Goal: Information Seeking & Learning: Learn about a topic

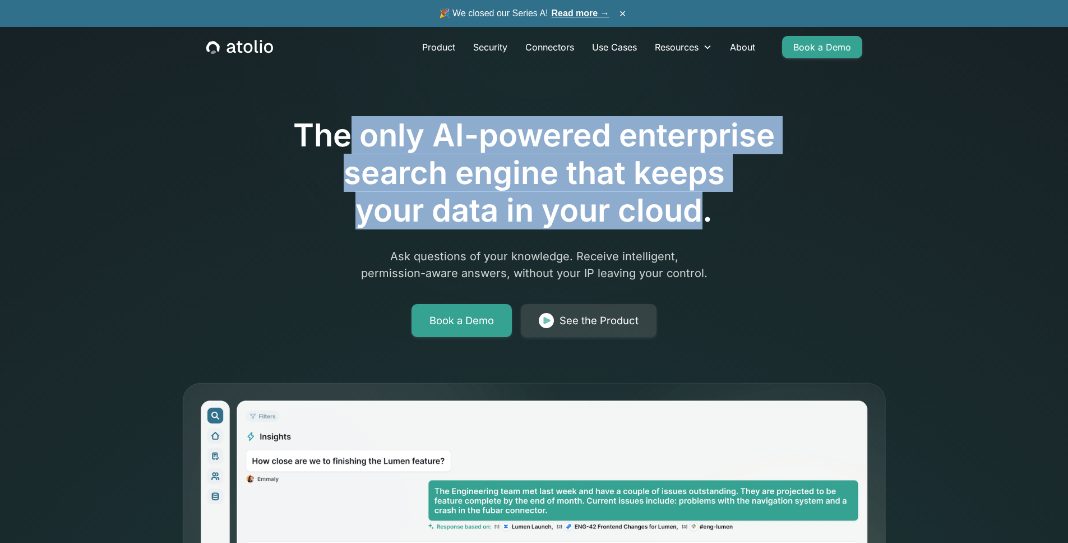
click at [697, 222] on h1 "The only AI-powered enterprise search engine that keeps your data in your cloud." at bounding box center [534, 173] width 574 height 113
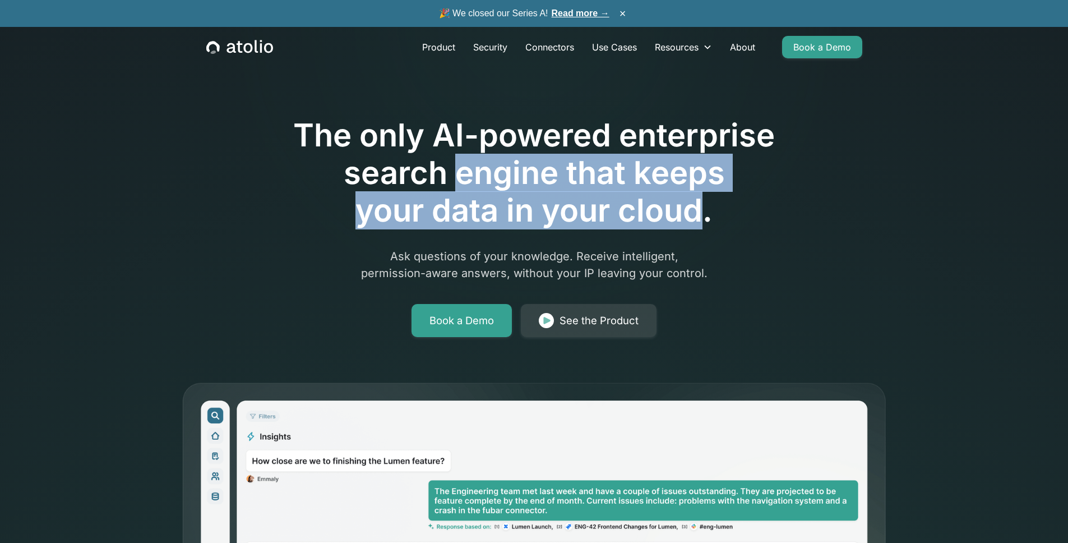
drag, startPoint x: 697, startPoint y: 222, endPoint x: 458, endPoint y: 163, distance: 246.6
click at [458, 163] on h1 "The only AI-powered enterprise search engine that keeps your data in your cloud." at bounding box center [534, 173] width 574 height 113
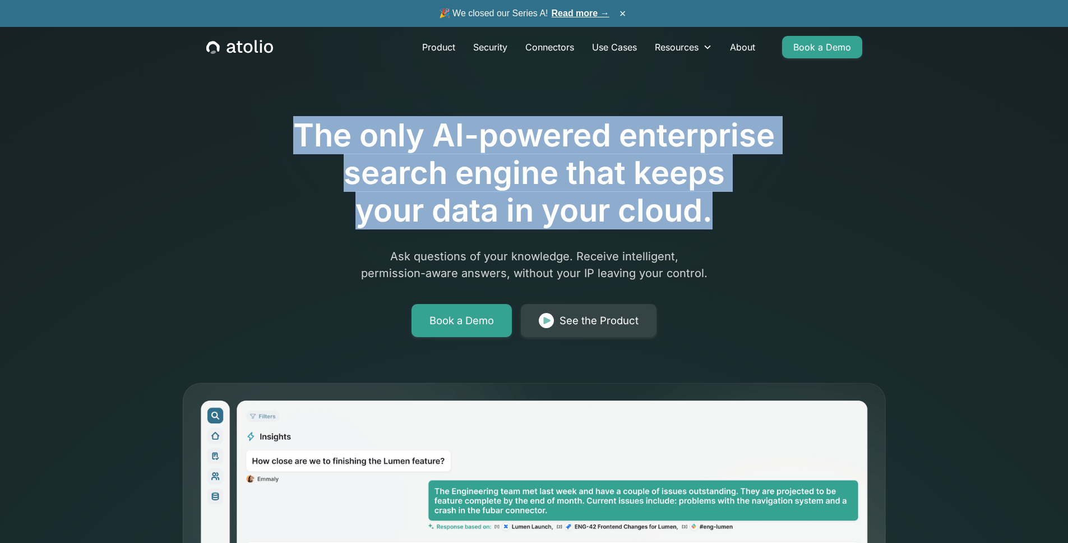
drag, startPoint x: 297, startPoint y: 135, endPoint x: 743, endPoint y: 218, distance: 453.9
click at [743, 218] on h1 "The only AI-powered enterprise search engine that keeps your data in your cloud." at bounding box center [534, 173] width 574 height 113
copy h1 "The only AI-powered enterprise search engine that keeps your data in your cloud."
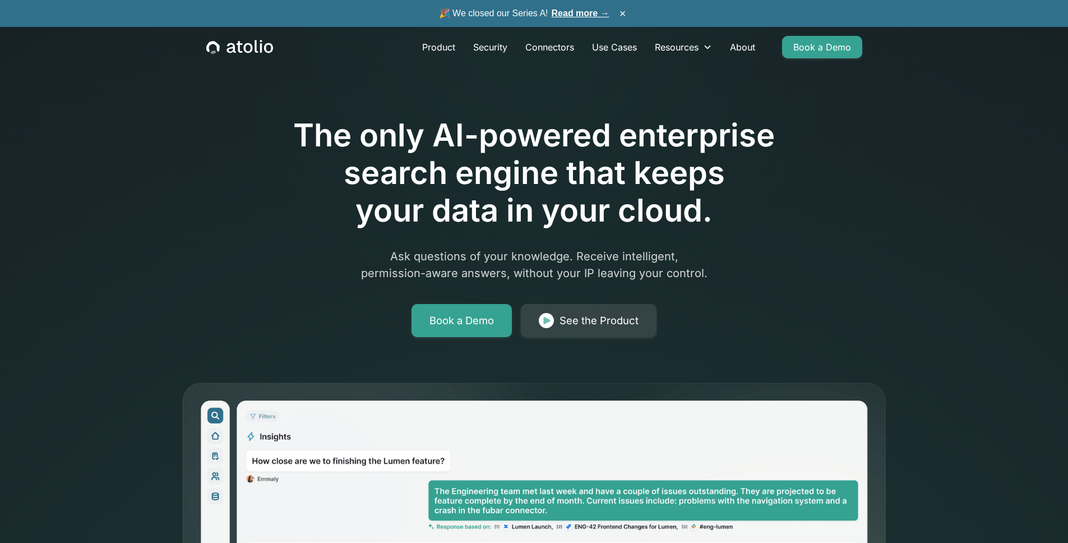
click at [765, 288] on div "The only AI-powered enterprise search engine that keeps your data in your cloud…" at bounding box center [534, 195] width 574 height 283
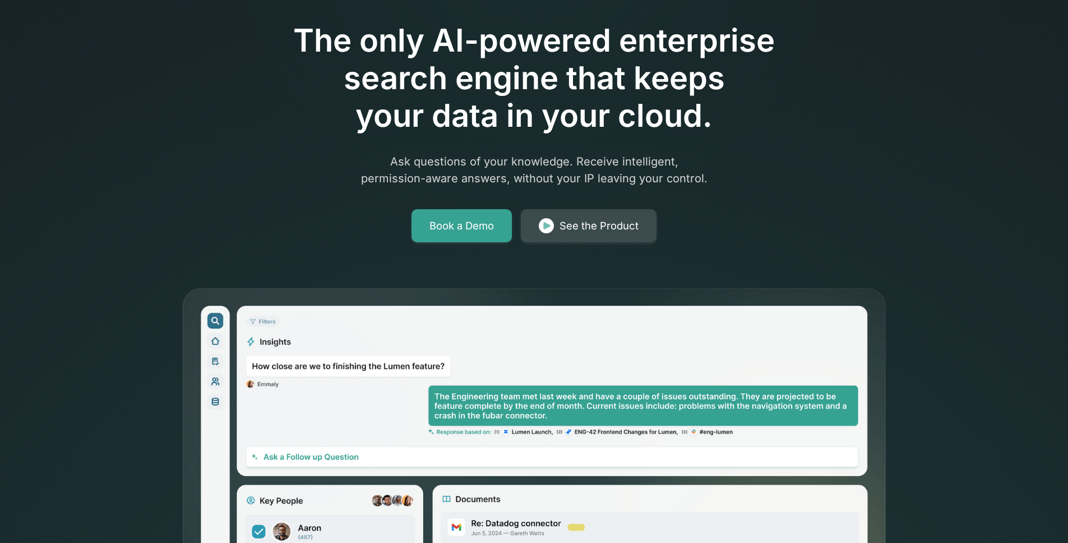
click at [620, 229] on div "See the Product" at bounding box center [598, 226] width 79 height 16
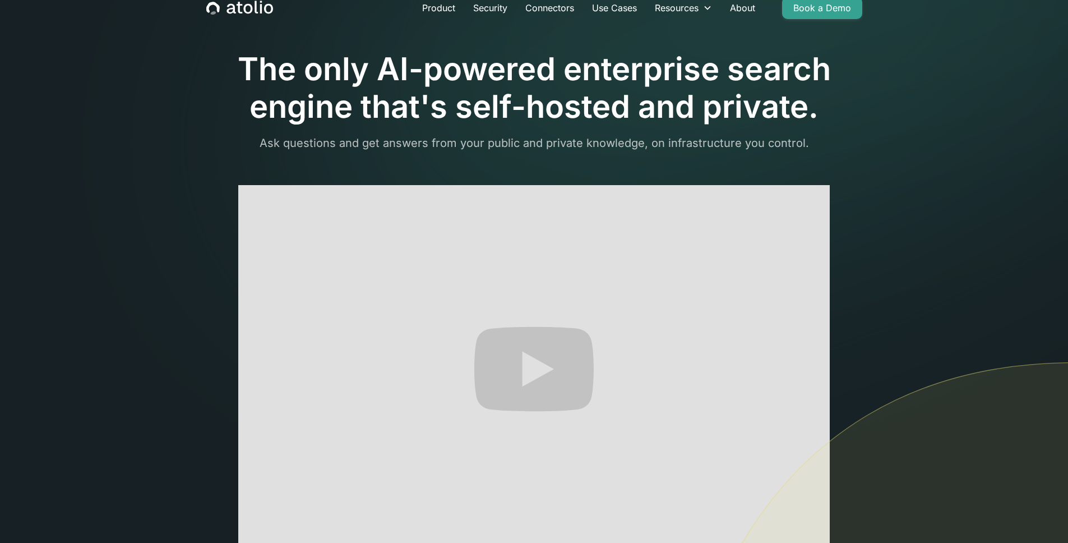
scroll to position [85, 0]
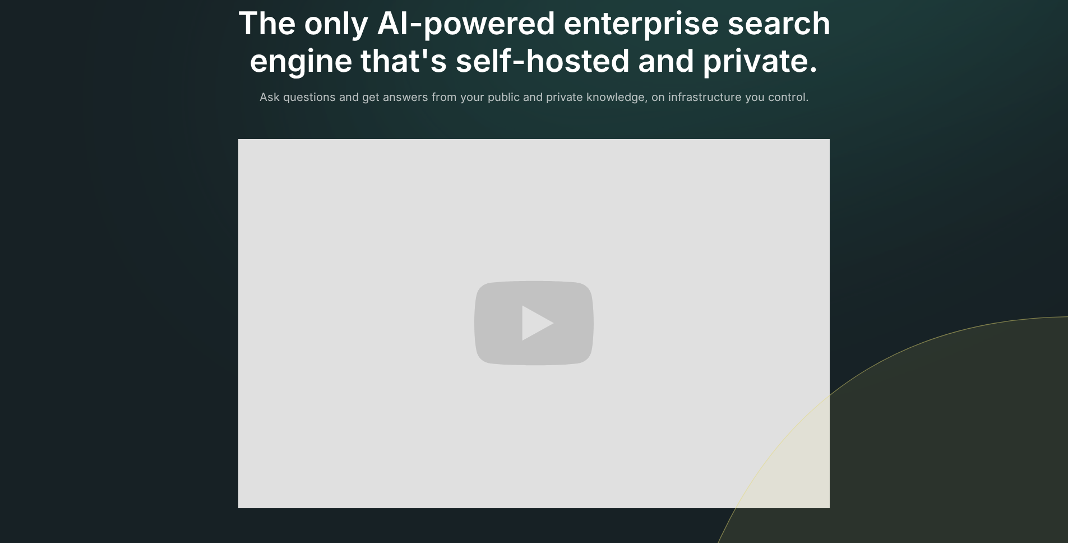
click at [813, 498] on img at bounding box center [864, 524] width 407 height 416
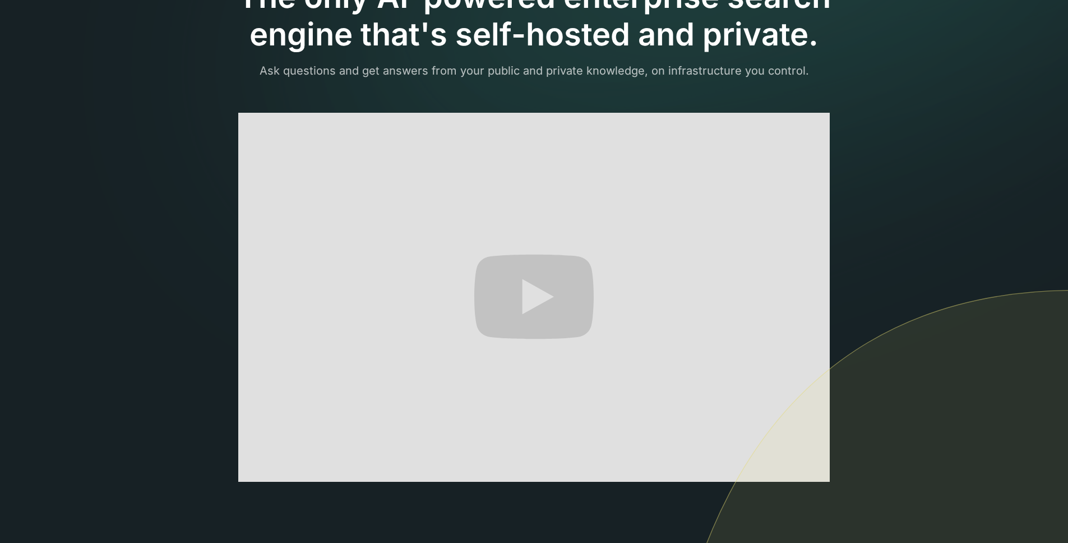
scroll to position [109, 0]
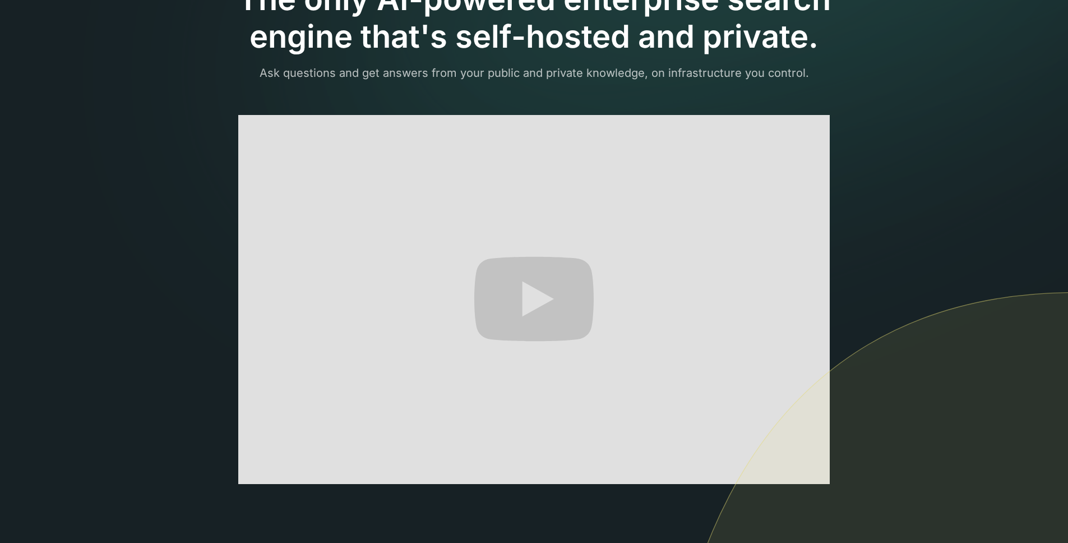
click at [868, 317] on img at bounding box center [864, 499] width 407 height 416
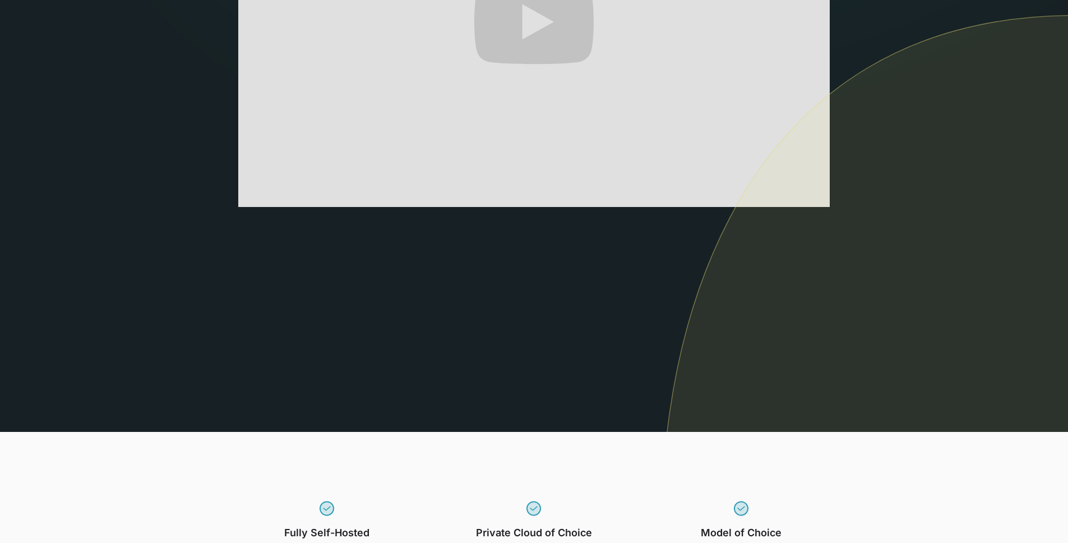
scroll to position [637, 0]
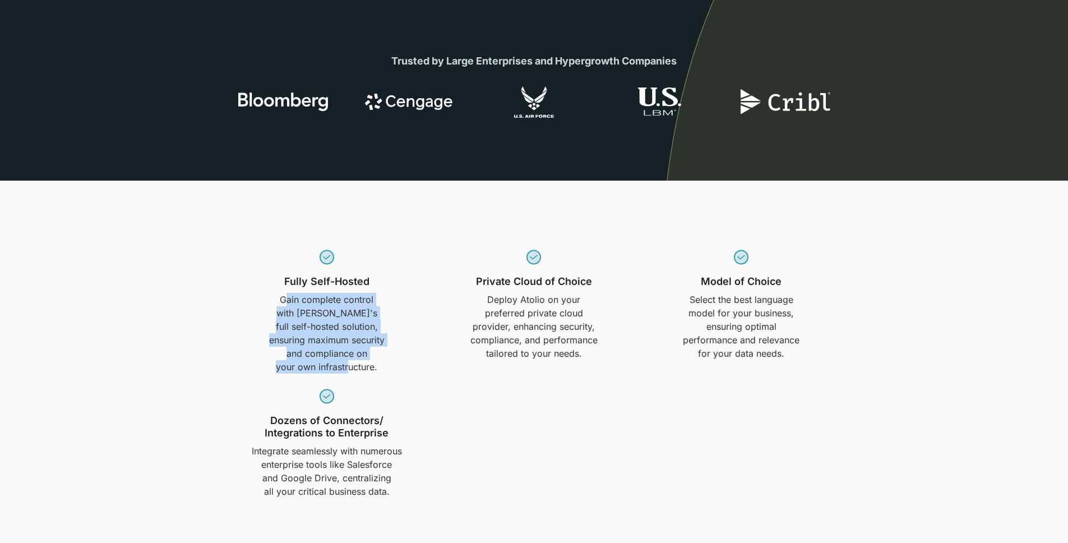
drag, startPoint x: 284, startPoint y: 296, endPoint x: 388, endPoint y: 369, distance: 126.7
click at [388, 369] on div "Fully Self-Hosted Gain complete control with Atolio's full self-hosted solution…" at bounding box center [327, 311] width 194 height 126
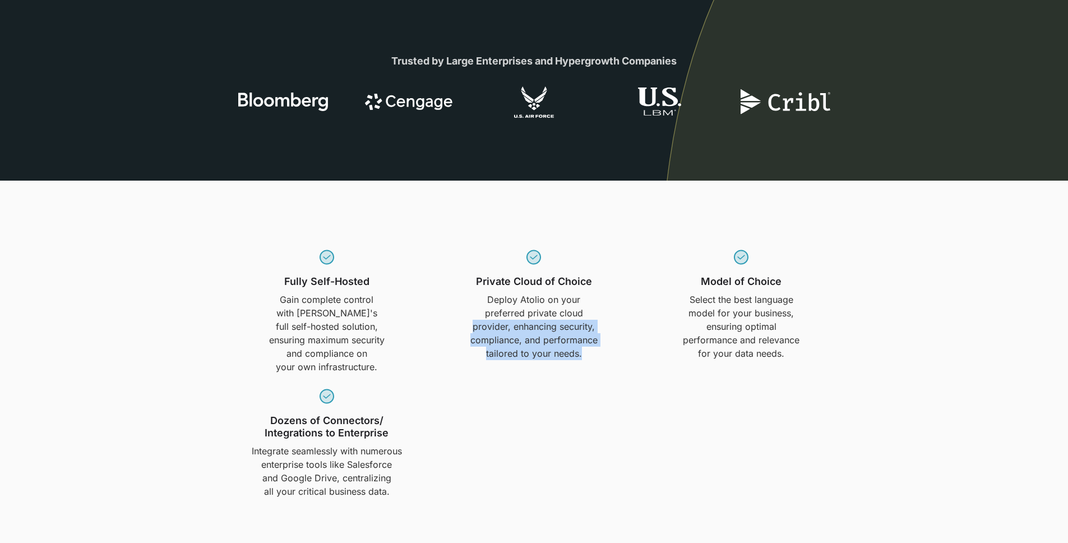
drag, startPoint x: 460, startPoint y: 319, endPoint x: 620, endPoint y: 362, distance: 166.4
click at [620, 362] on div "Private Cloud of Choice Deploy Atolio on your preferred private cloud provider,…" at bounding box center [534, 311] width 194 height 126
drag, startPoint x: 620, startPoint y: 362, endPoint x: 479, endPoint y: 305, distance: 152.7
click at [479, 305] on div "Private Cloud of Choice Deploy Atolio on your preferred private cloud provider,…" at bounding box center [534, 311] width 194 height 126
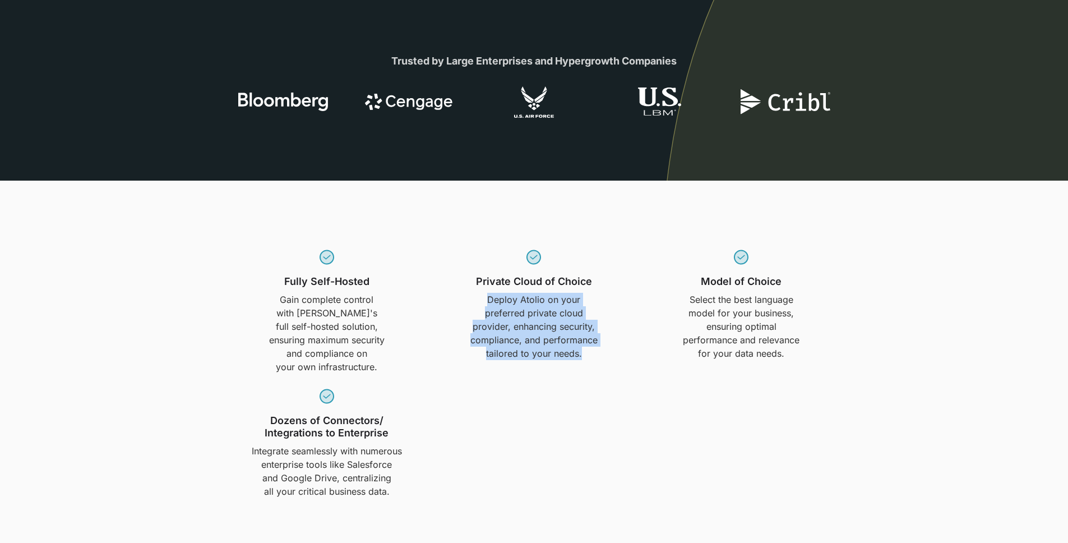
click at [479, 305] on p "Deploy Atolio on your preferred private cloud provider, enhancing security, com…" at bounding box center [534, 326] width 128 height 67
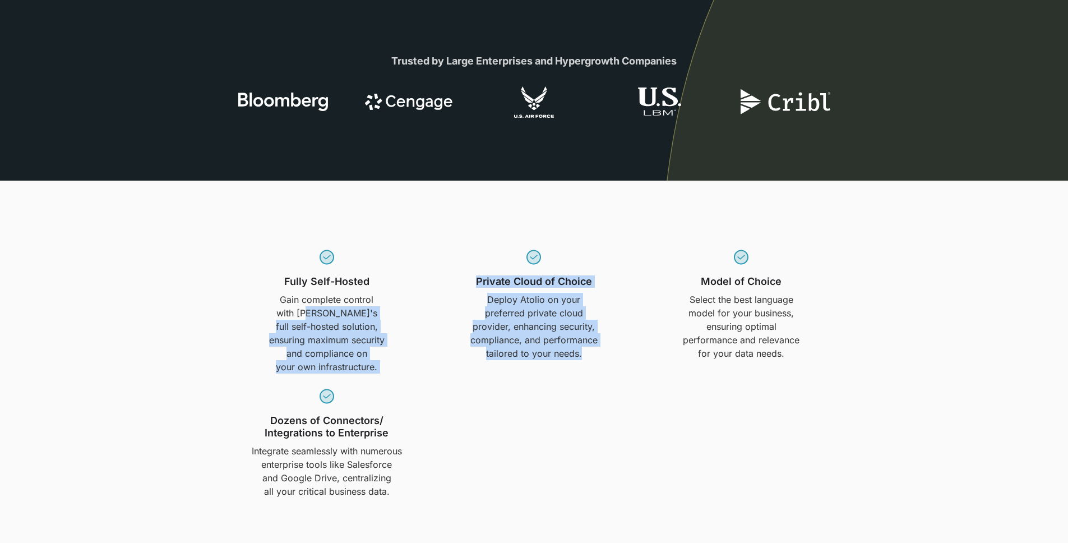
drag, startPoint x: 319, startPoint y: 310, endPoint x: 570, endPoint y: 364, distance: 256.8
click at [570, 364] on div "Fully Self-Hosted Gain complete control with Atolio's full self-hosted solution…" at bounding box center [534, 370] width 608 height 255
click at [570, 364] on div "Private Cloud of Choice Deploy Atolio on your preferred private cloud provider,…" at bounding box center [534, 311] width 194 height 126
drag, startPoint x: 594, startPoint y: 362, endPoint x: 467, endPoint y: 275, distance: 154.1
click at [467, 275] on div "Private Cloud of Choice Deploy Atolio on your preferred private cloud provider,…" at bounding box center [534, 311] width 194 height 126
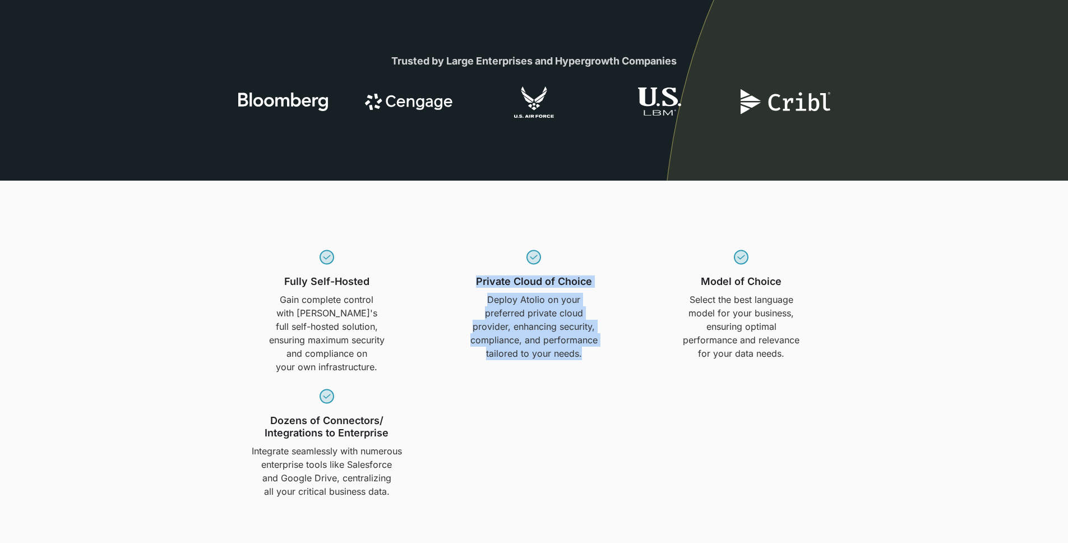
click at [467, 275] on div "Private Cloud of Choice Deploy Atolio on your preferred private cloud provider,…" at bounding box center [534, 311] width 194 height 126
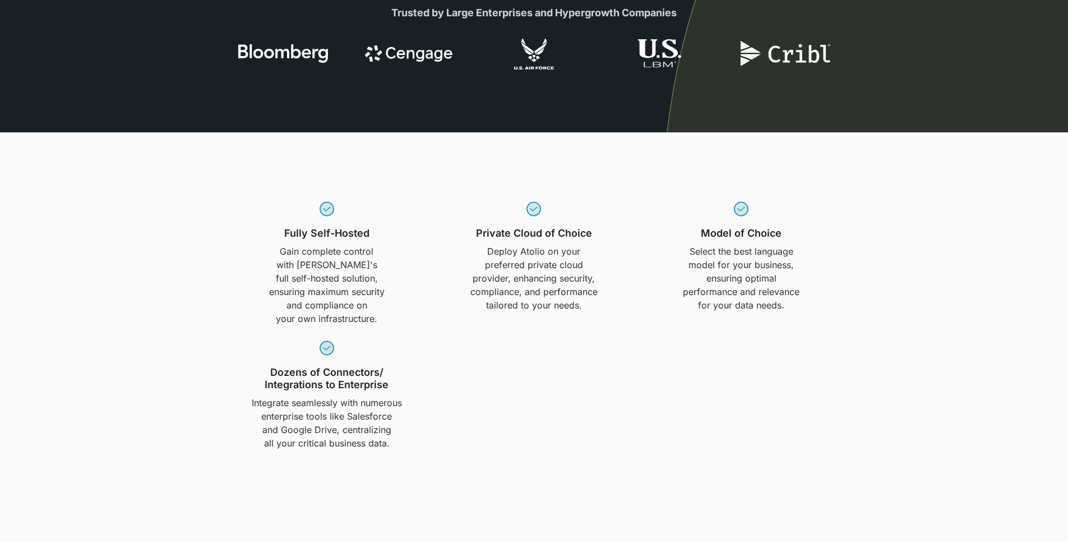
scroll to position [827, 0]
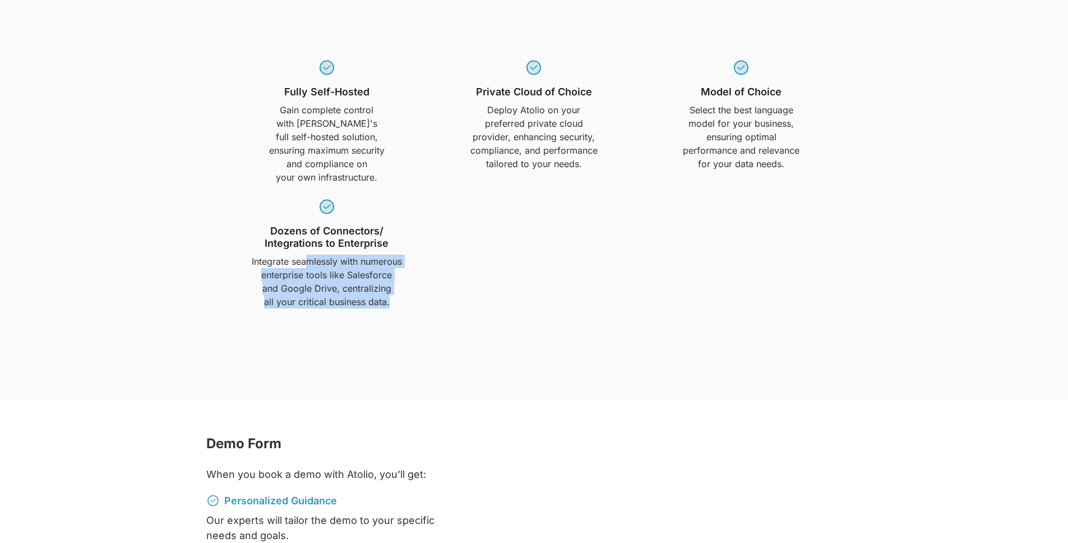
drag, startPoint x: 306, startPoint y: 256, endPoint x: 511, endPoint y: 299, distance: 209.1
click at [511, 299] on div "Fully Self-Hosted Gain complete control with Atolio's full self-hosted solution…" at bounding box center [534, 181] width 608 height 255
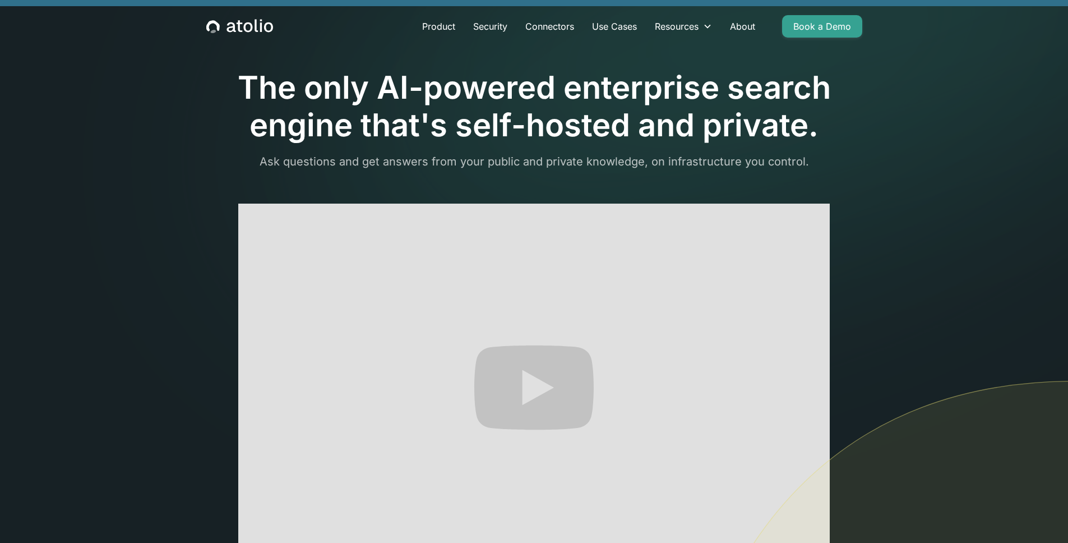
scroll to position [0, 0]
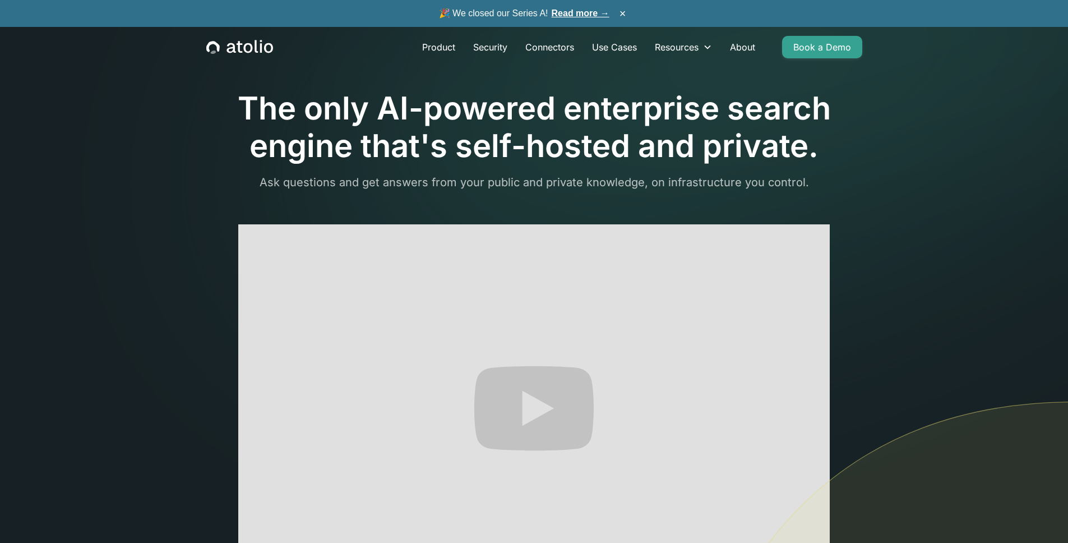
click at [585, 16] on link "Read more →" at bounding box center [580, 13] width 58 height 10
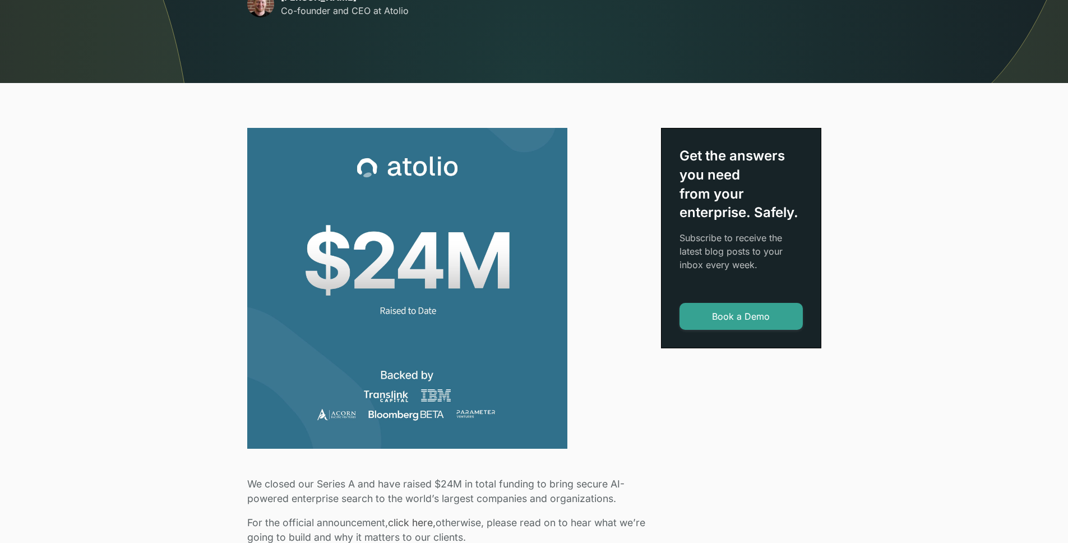
scroll to position [375, 0]
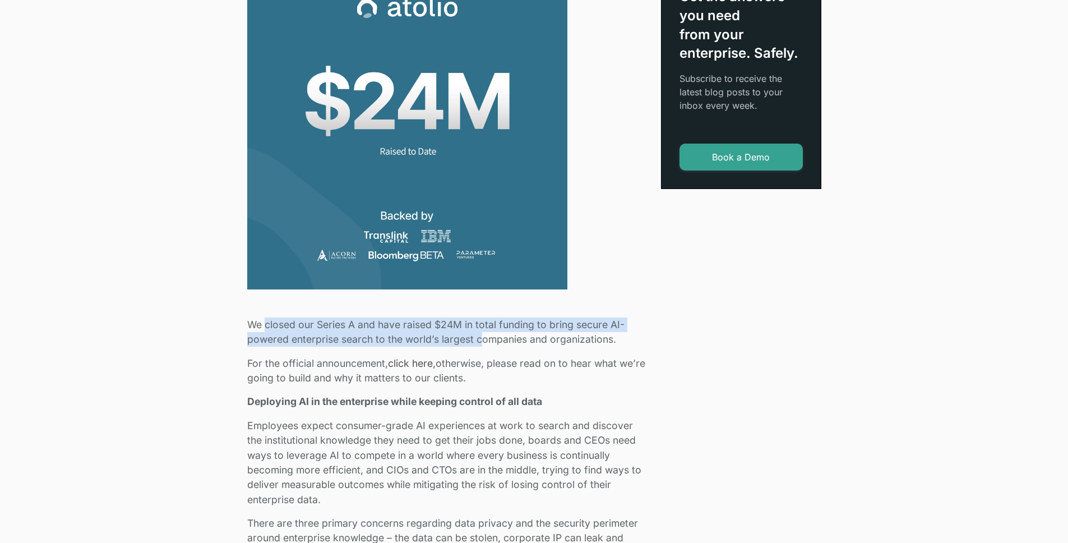
drag, startPoint x: 266, startPoint y: 321, endPoint x: 483, endPoint y: 342, distance: 218.0
click at [483, 342] on p "We closed our Series A and have raised $24M in total funding to bring secure AI…" at bounding box center [447, 332] width 400 height 30
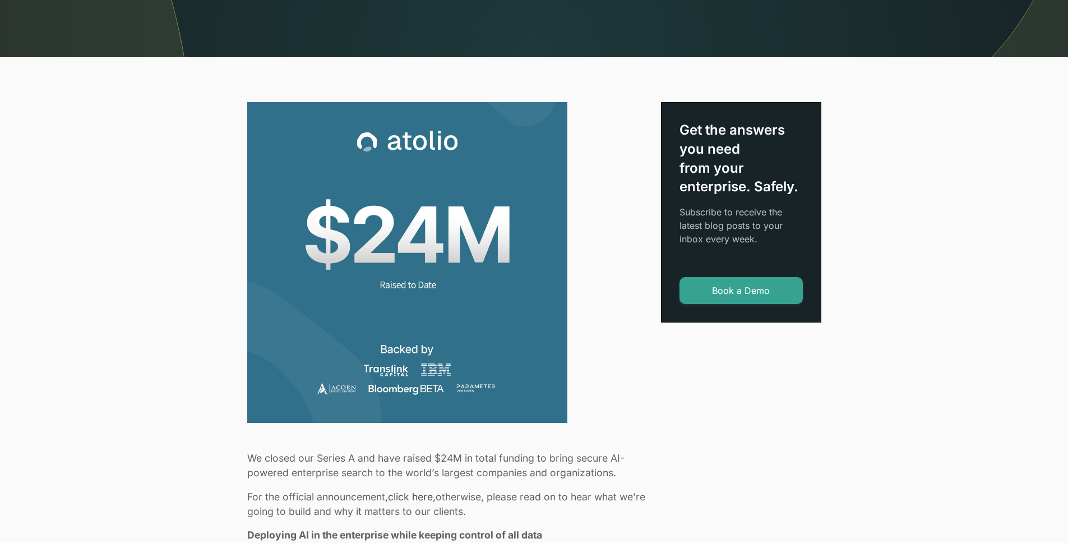
scroll to position [0, 0]
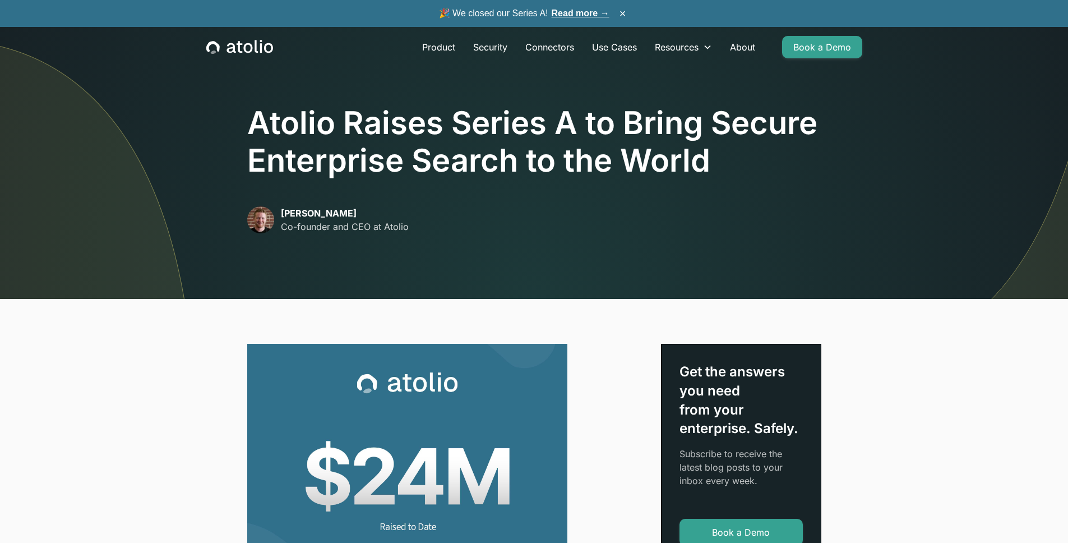
click at [230, 50] on icon "home" at bounding box center [239, 47] width 67 height 15
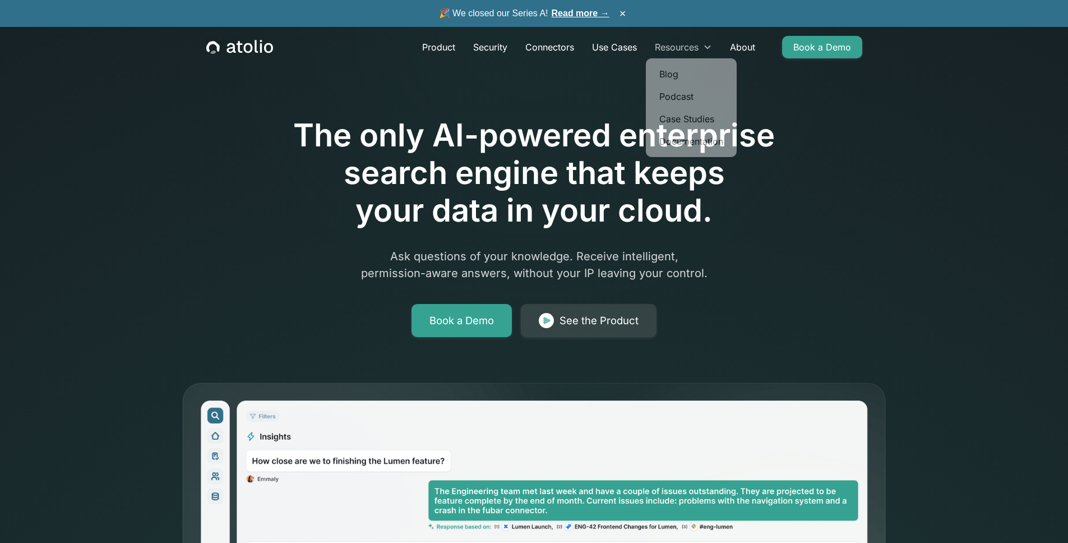
click at [702, 49] on div "Resources" at bounding box center [683, 47] width 75 height 22
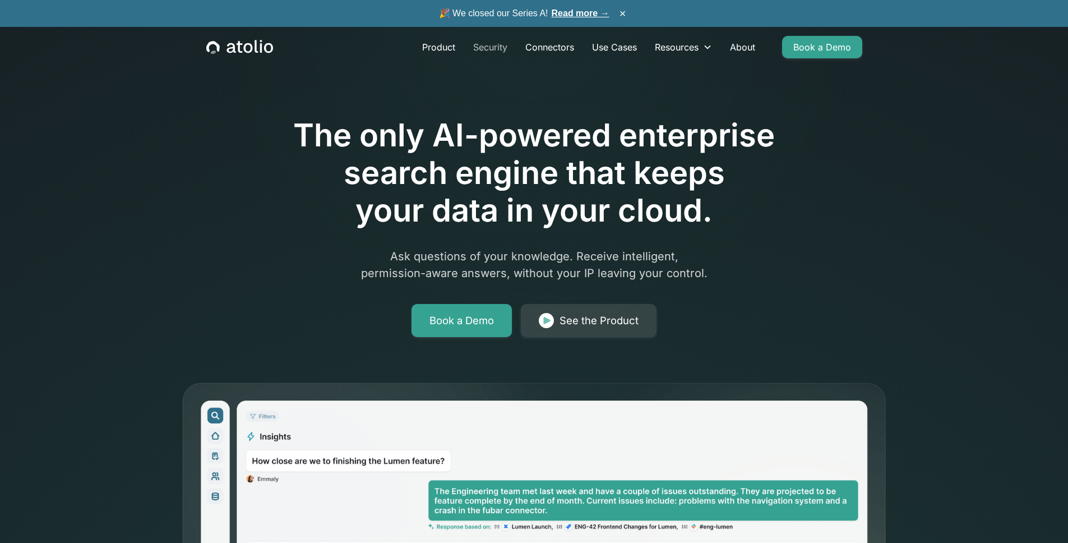
click at [480, 45] on link "Security" at bounding box center [490, 47] width 52 height 22
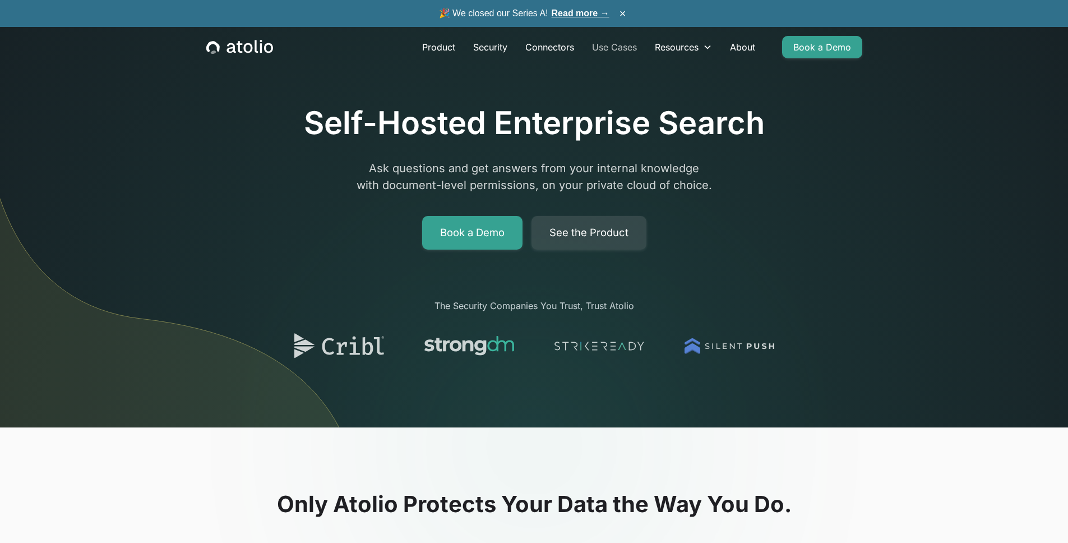
click at [611, 48] on link "Use Cases" at bounding box center [614, 47] width 63 height 22
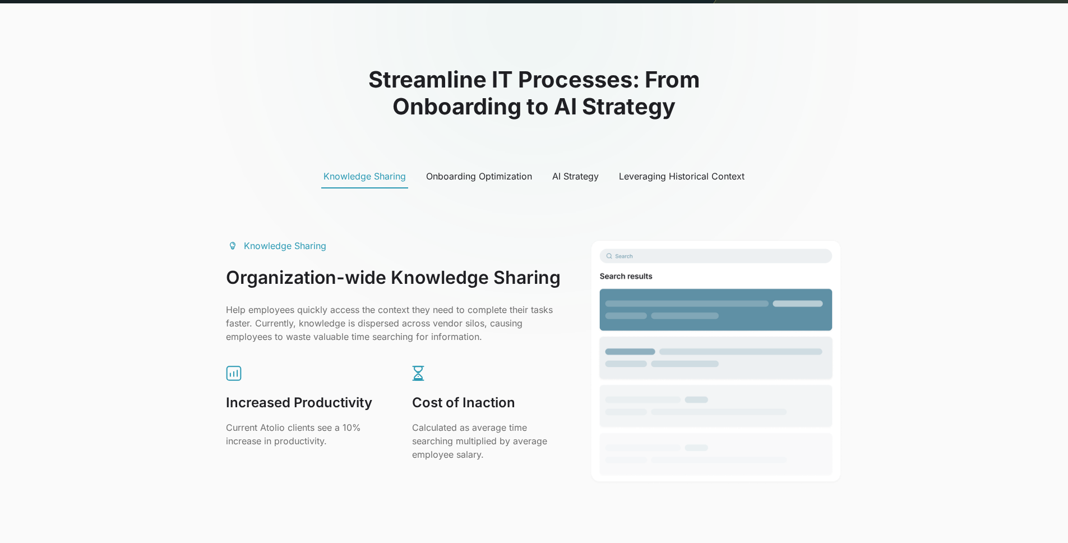
scroll to position [502, 0]
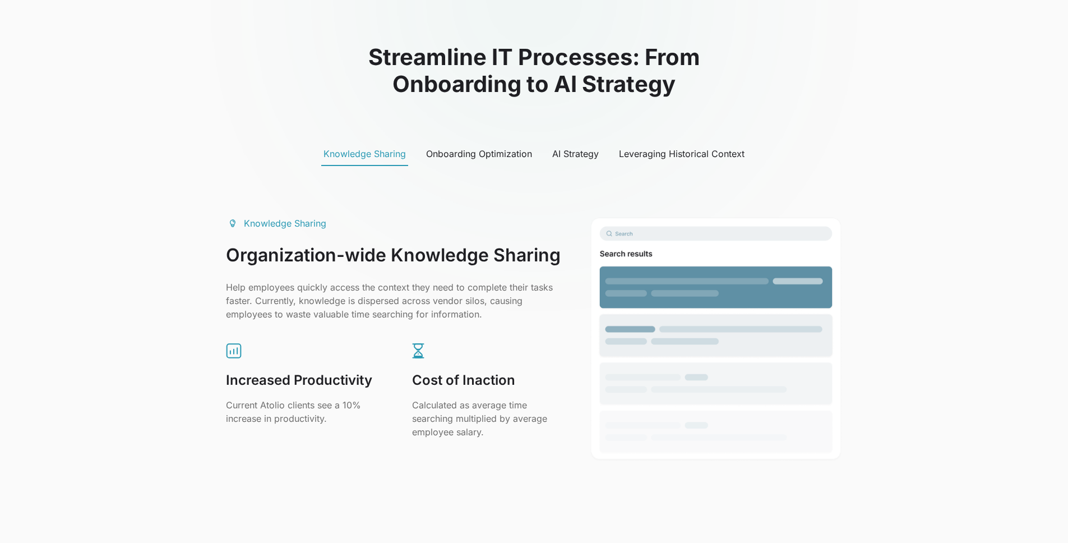
click at [477, 155] on div "Onboarding Optimization" at bounding box center [479, 153] width 106 height 13
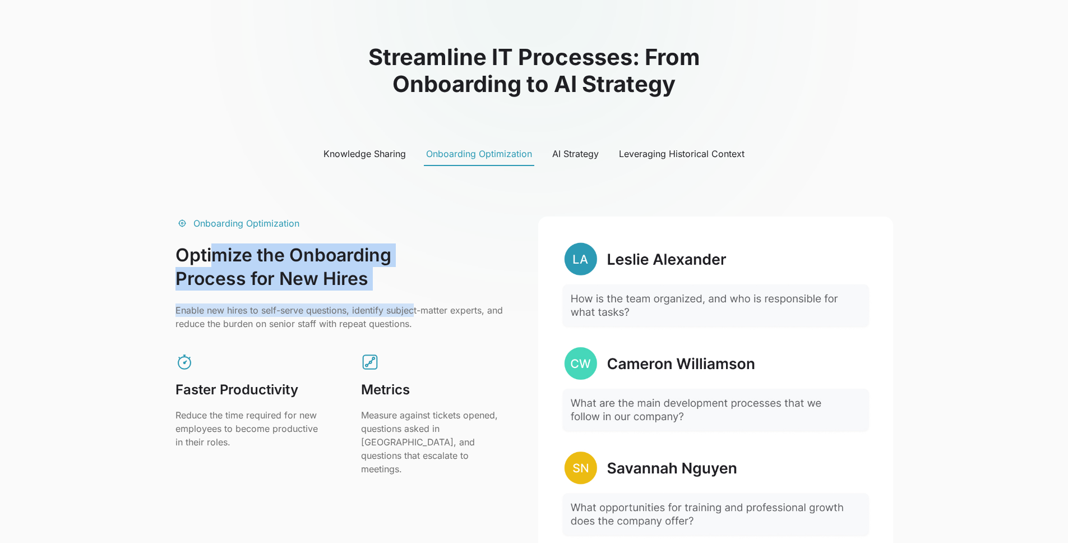
drag, startPoint x: 210, startPoint y: 252, endPoint x: 413, endPoint y: 309, distance: 211.2
click at [413, 309] on div "Onboarding Optimization Optimize the Onboarding Process for New Hires Enable ne…" at bounding box center [343, 273] width 336 height 114
click at [413, 309] on p "Enable new hires to self-serve questions, identify subject-matter experts, and …" at bounding box center [343, 316] width 336 height 27
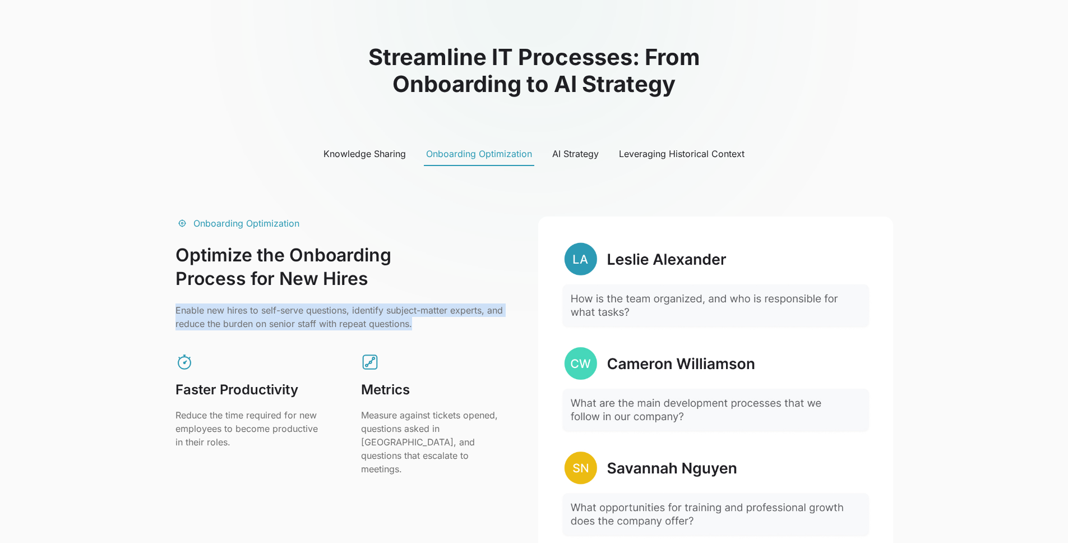
drag, startPoint x: 434, startPoint y: 340, endPoint x: 395, endPoint y: 282, distance: 69.5
click at [395, 282] on div "Onboarding Optimization Optimize the Onboarding Process for New Hires Enable ne…" at bounding box center [343, 345] width 336 height 259
click at [395, 282] on h3 "Optimize the Onboarding Process for New Hires" at bounding box center [343, 266] width 336 height 47
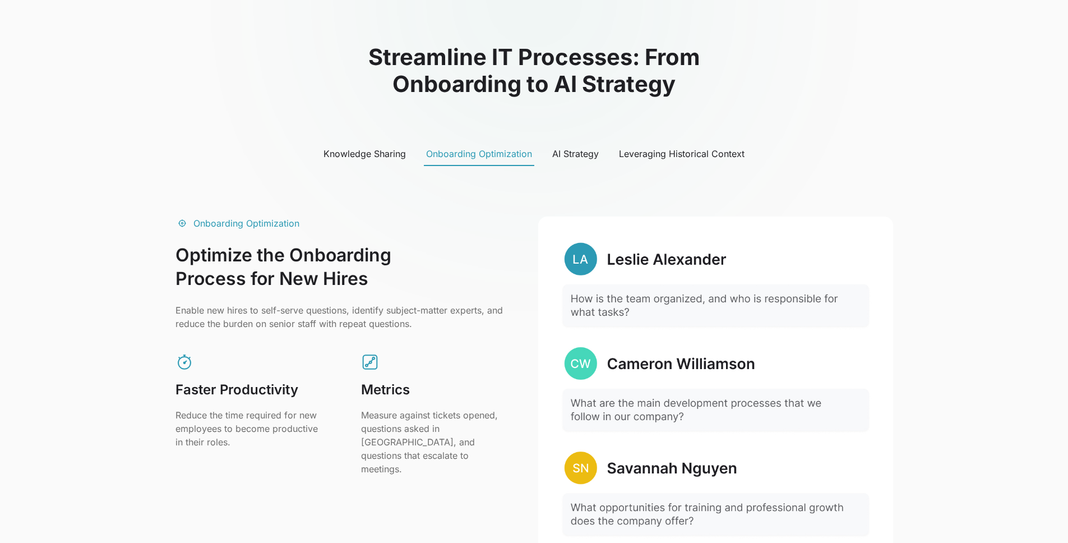
click at [589, 160] on link "AI Strategy" at bounding box center [575, 154] width 51 height 24
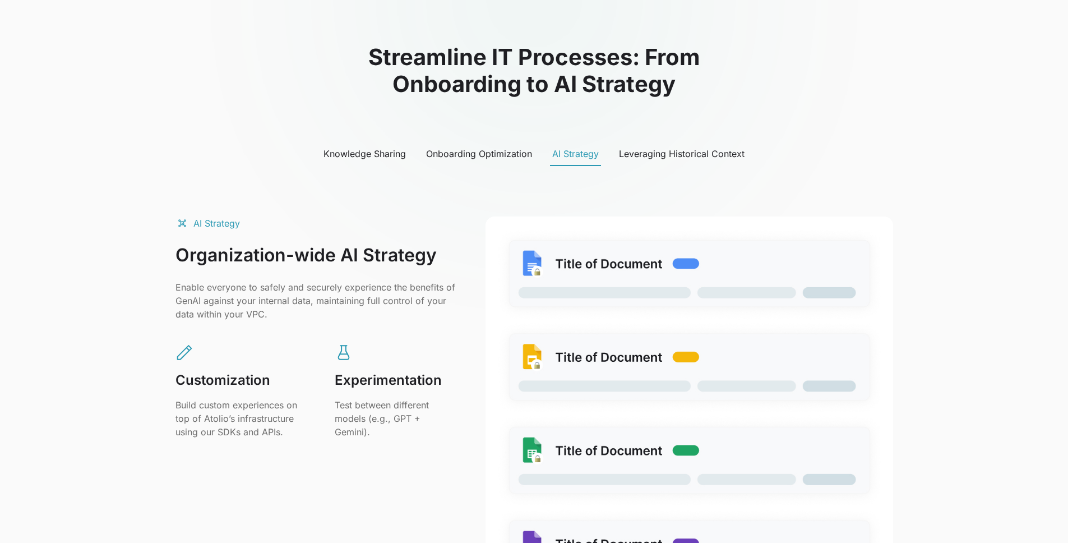
click at [669, 154] on div "Leveraging Historical Context" at bounding box center [682, 153] width 126 height 13
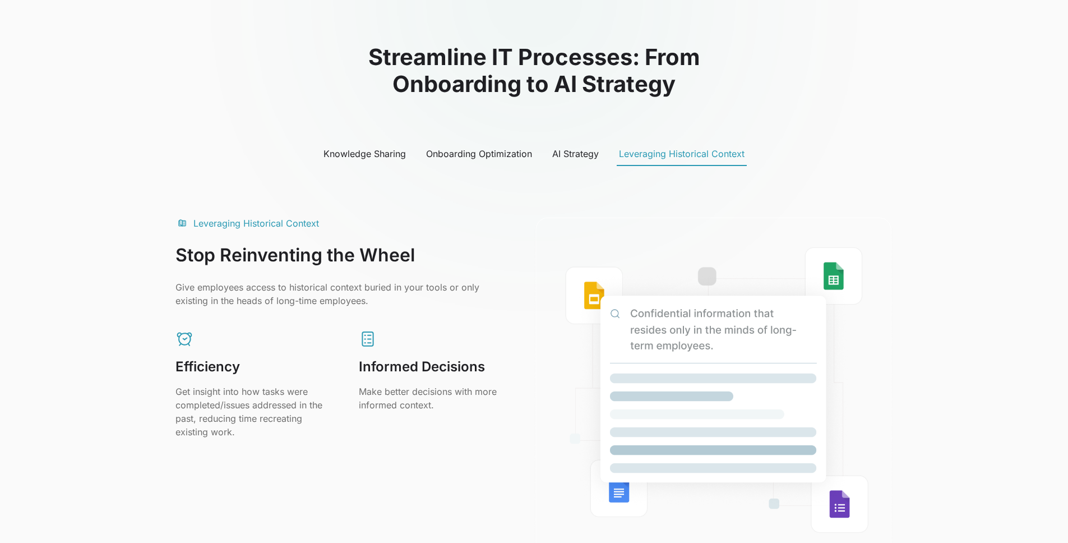
click at [587, 157] on div "AI Strategy" at bounding box center [575, 153] width 47 height 13
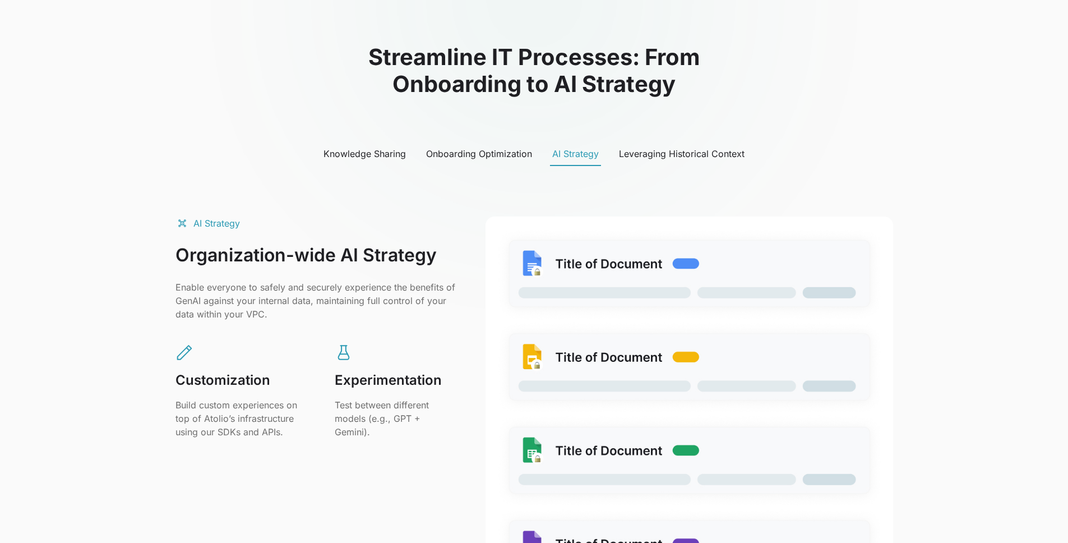
click at [523, 202] on div "AI Strategy Organization-wide AI Strategy Enable everyone to safely and securel…" at bounding box center [533, 413] width 717 height 458
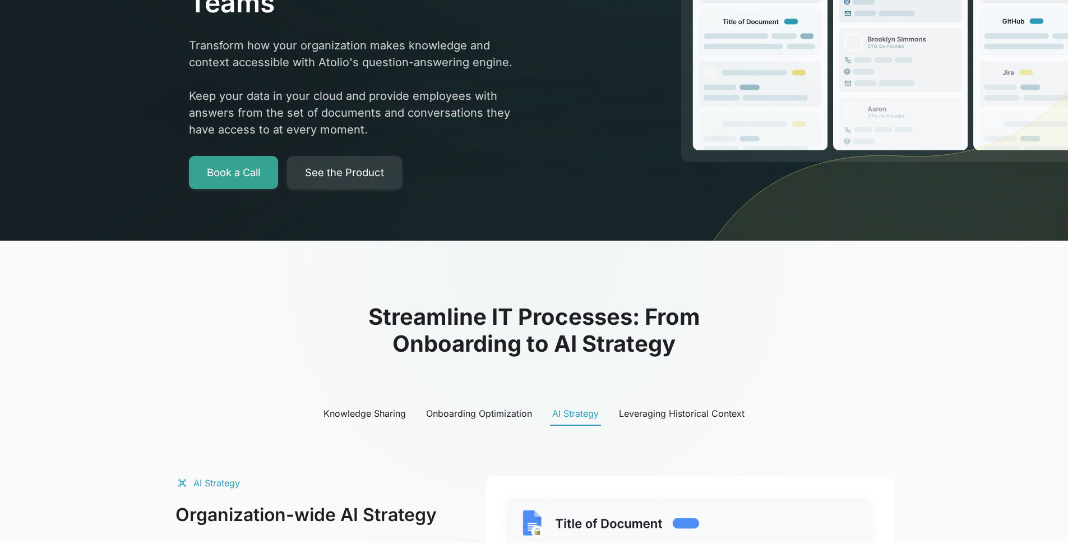
scroll to position [0, 0]
